Goal: Transaction & Acquisition: Book appointment/travel/reservation

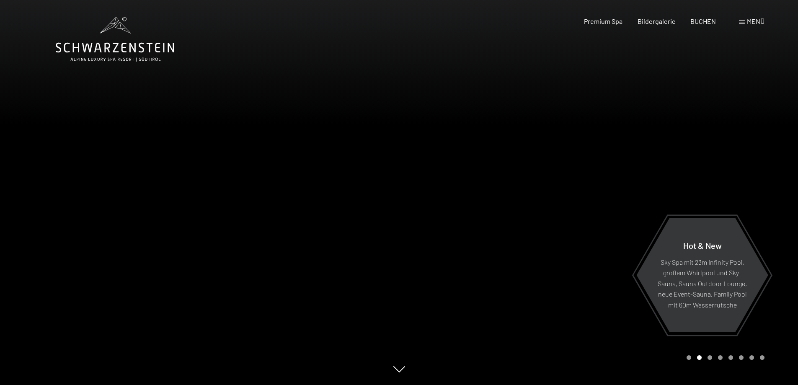
click at [756, 18] on span "Menü" at bounding box center [756, 21] width 18 height 8
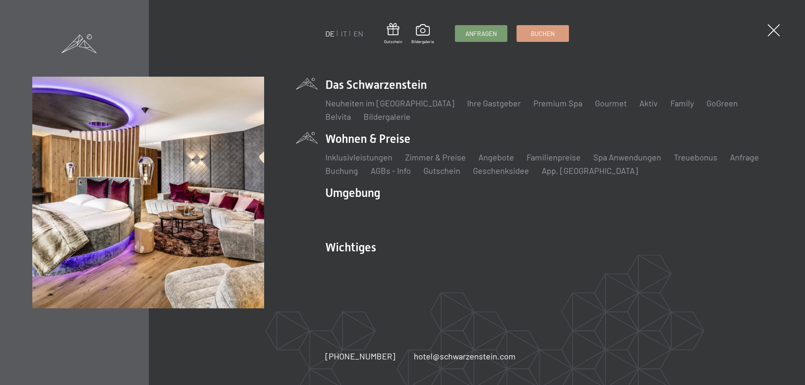
click at [372, 140] on li "Wohnen & Preise Inklusivleistungen Zimmer & Preise Liste Angebote Liste Familie…" at bounding box center [548, 154] width 447 height 46
click at [430, 155] on link "Zimmer & Preise" at bounding box center [435, 157] width 61 height 10
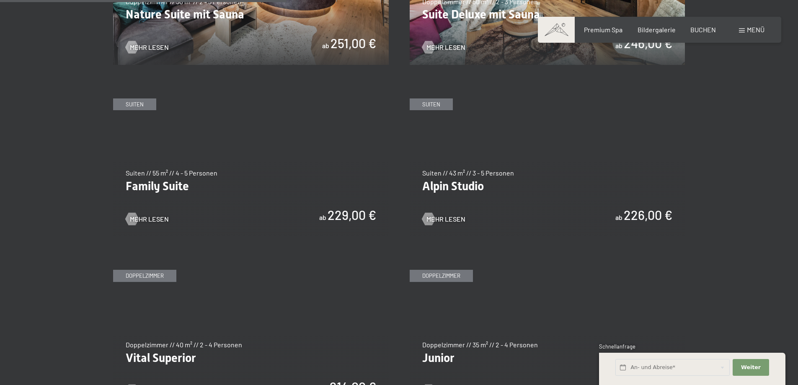
scroll to position [1006, 0]
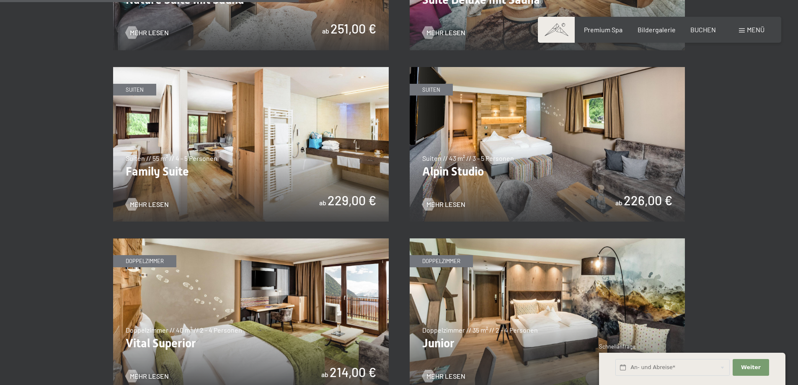
click at [191, 166] on img at bounding box center [251, 144] width 276 height 155
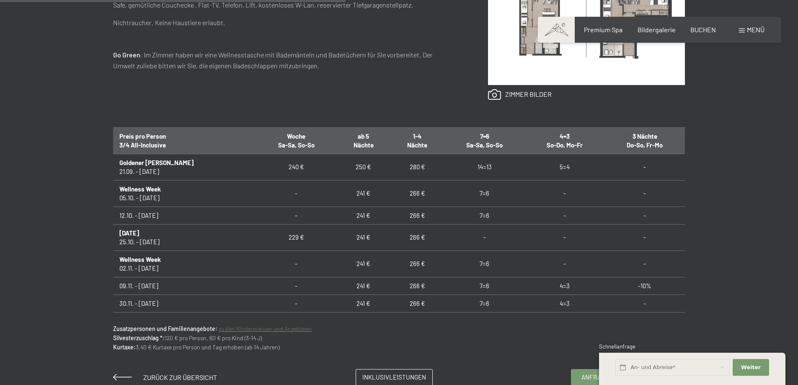
click at [285, 330] on link "zu den Kinderpreisen und Angeboten" at bounding box center [265, 328] width 93 height 7
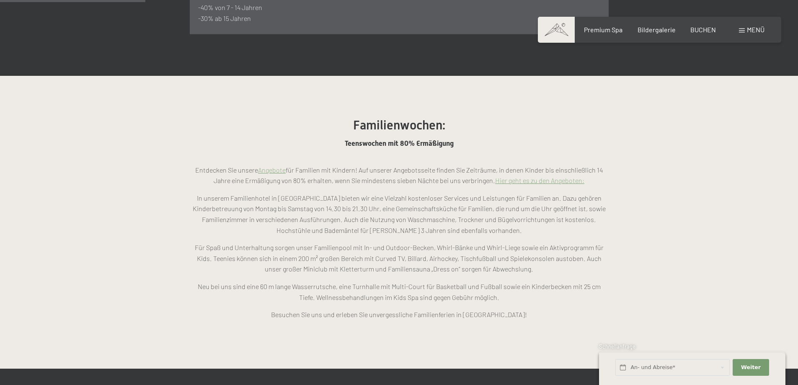
scroll to position [670, 0]
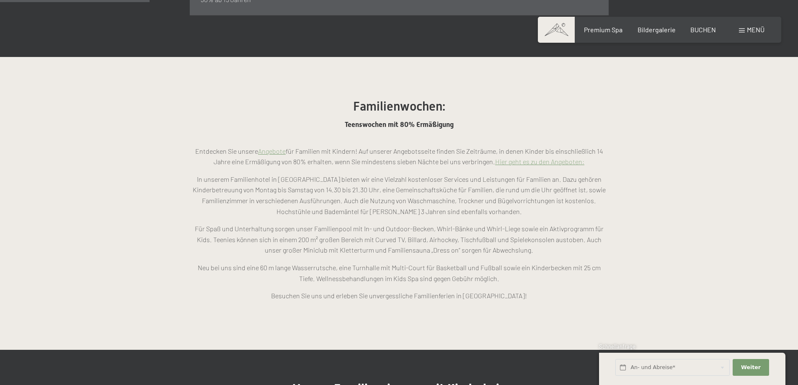
click at [541, 158] on link "Hier geht es zu den Angeboten:" at bounding box center [539, 162] width 89 height 8
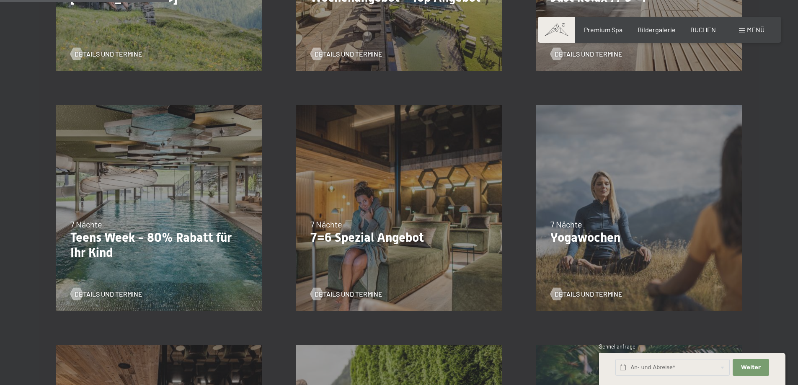
scroll to position [419, 0]
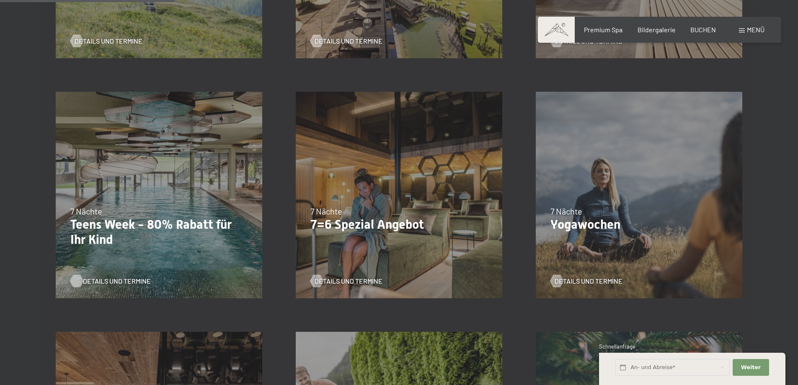
click at [114, 281] on span "Details und Termine" at bounding box center [117, 281] width 68 height 9
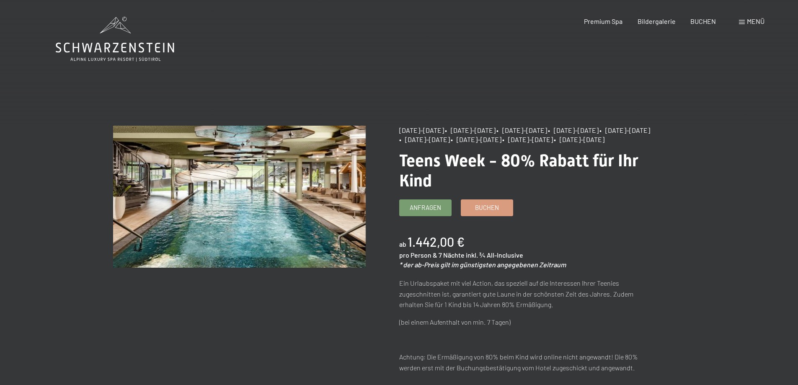
click at [751, 24] on span "Menü" at bounding box center [756, 21] width 18 height 8
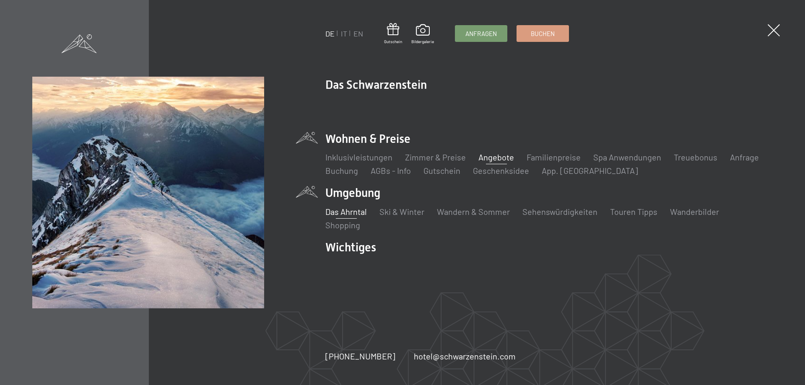
click at [358, 210] on link "Das Ahrntal" at bounding box center [345, 212] width 41 height 10
